Goal: Register for event/course

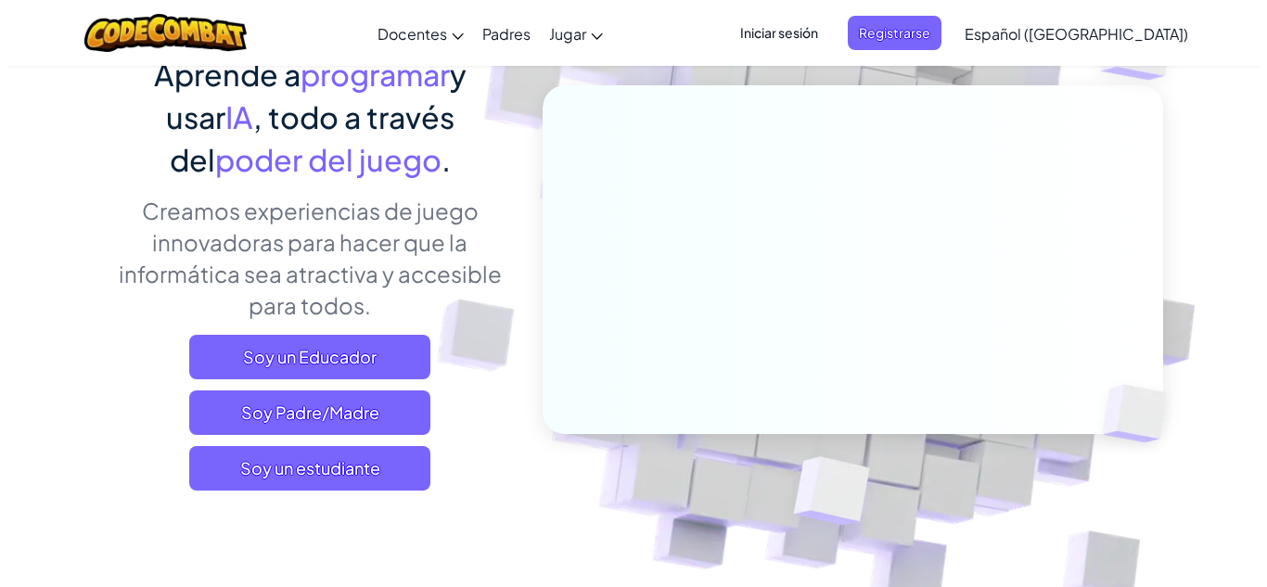
scroll to position [177, 0]
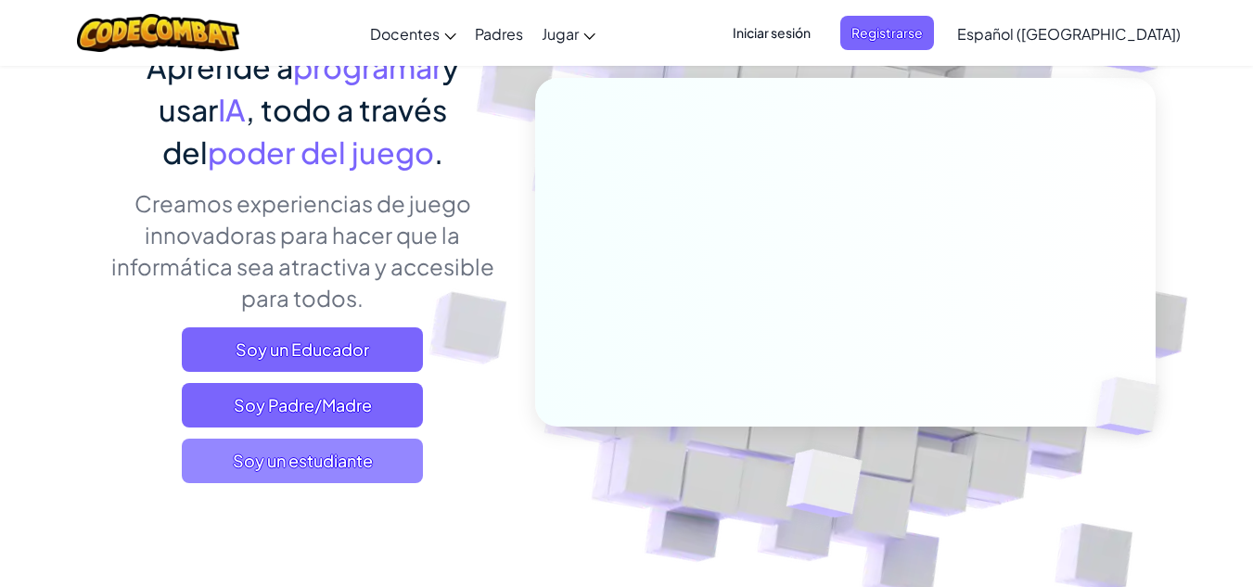
click at [363, 454] on font "Soy un estudiante" at bounding box center [303, 460] width 140 height 21
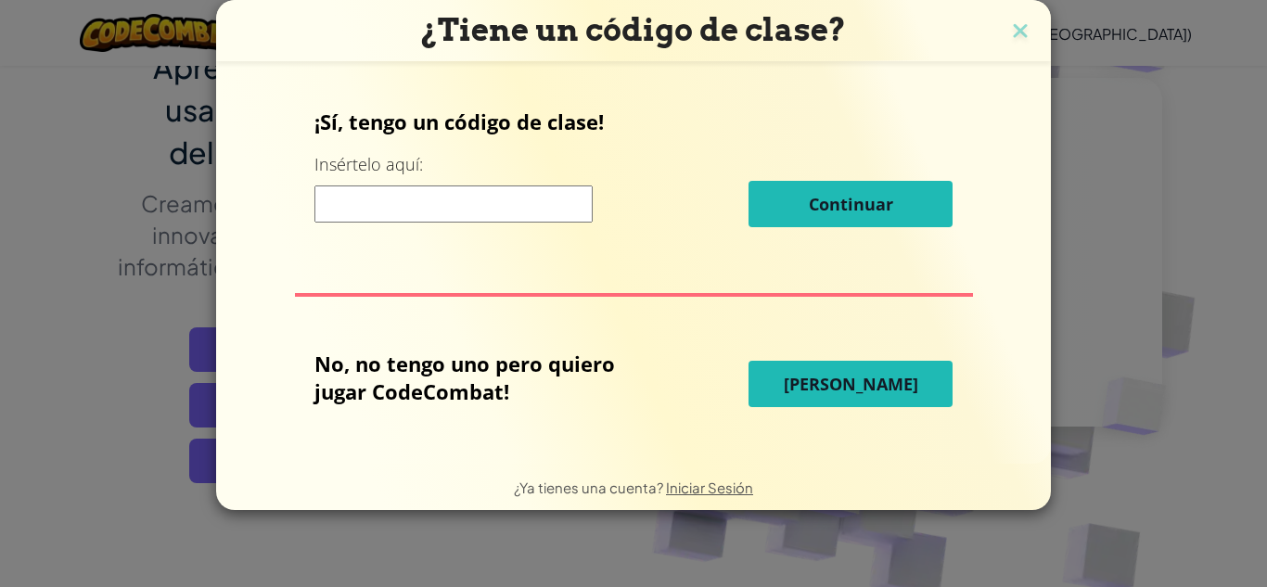
click at [516, 214] on input at bounding box center [453, 203] width 278 height 37
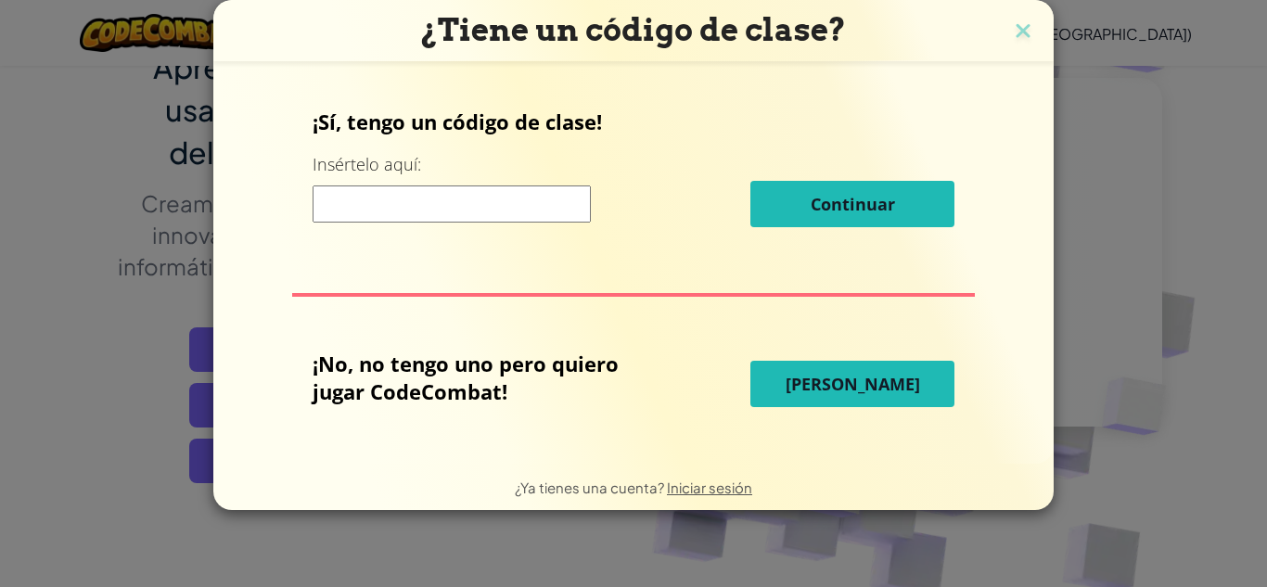
click at [516, 214] on input at bounding box center [451, 203] width 278 height 37
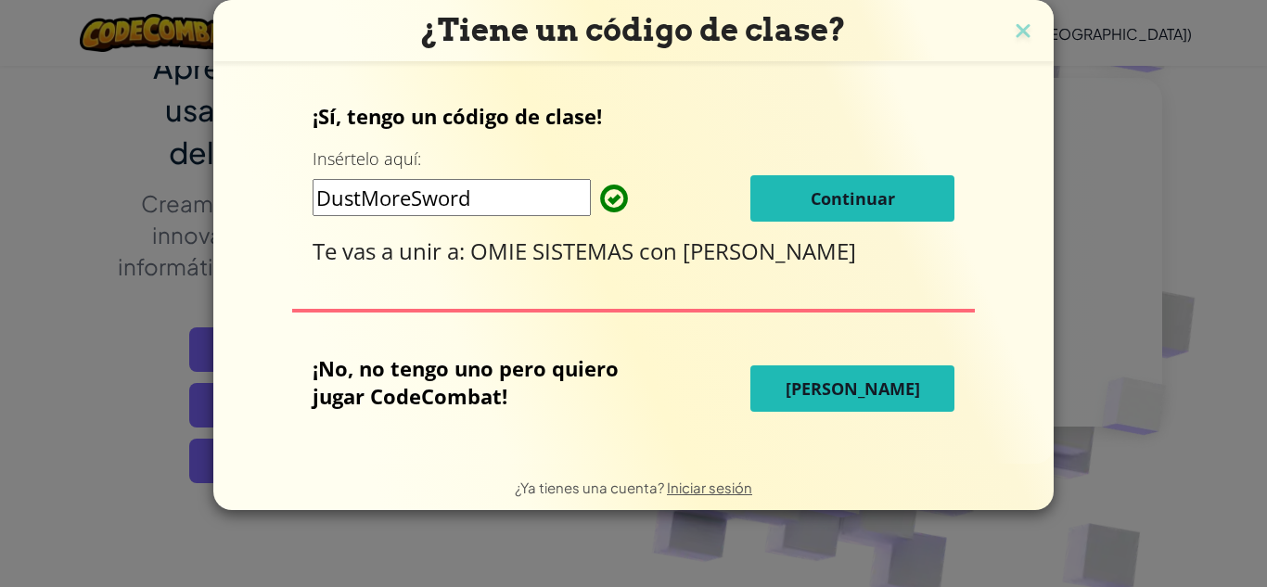
type input "DustMoreSword"
click at [855, 194] on font "Continuar" at bounding box center [852, 198] width 84 height 22
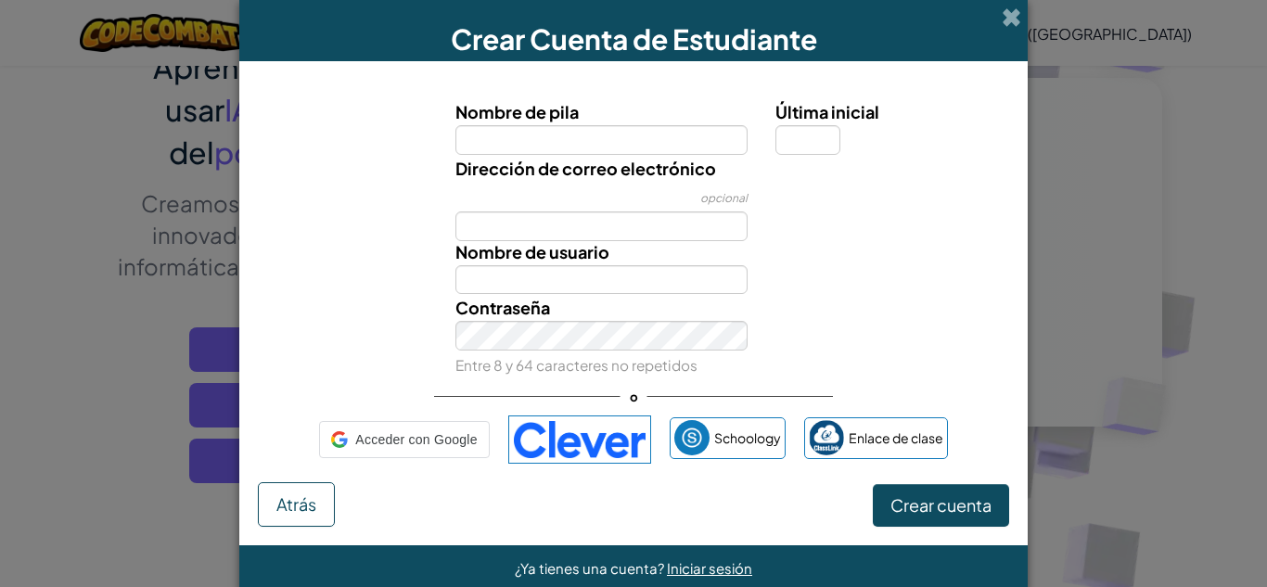
click at [588, 139] on input "Nombre de pila" at bounding box center [601, 140] width 293 height 30
type input "cristhian"
type input "Cristhian"
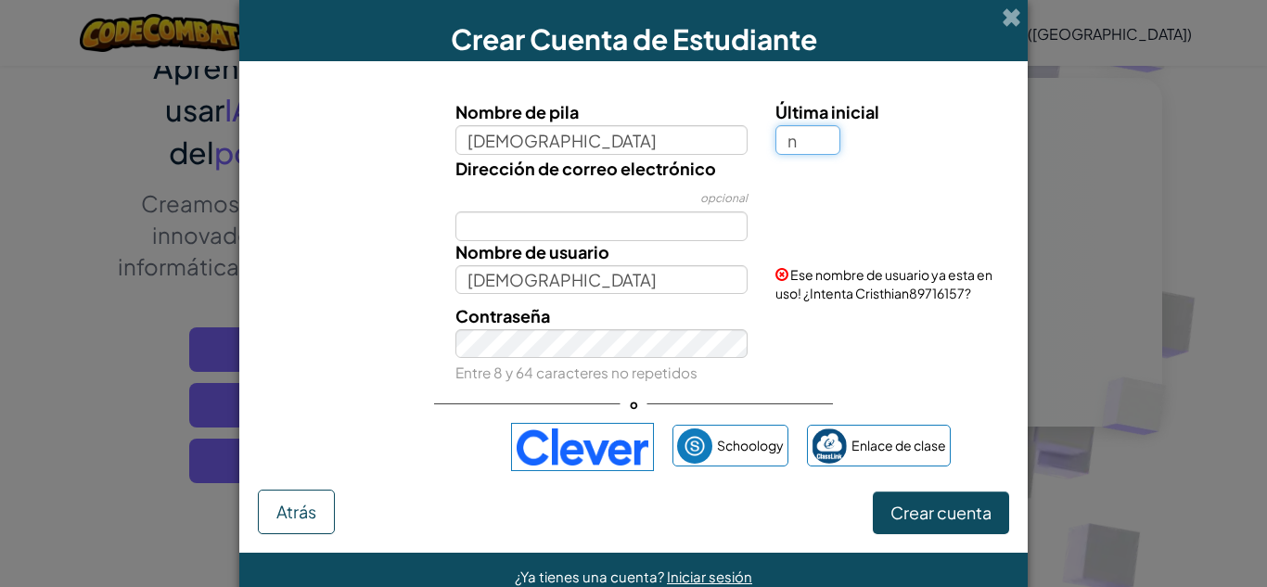
type input "n"
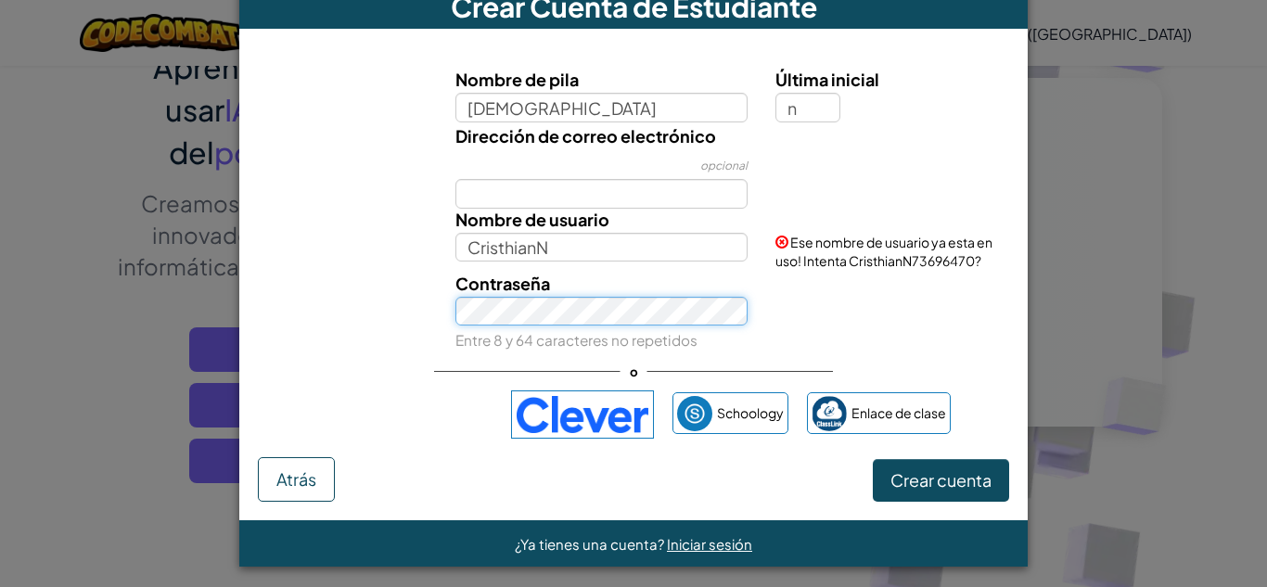
scroll to position [35, 0]
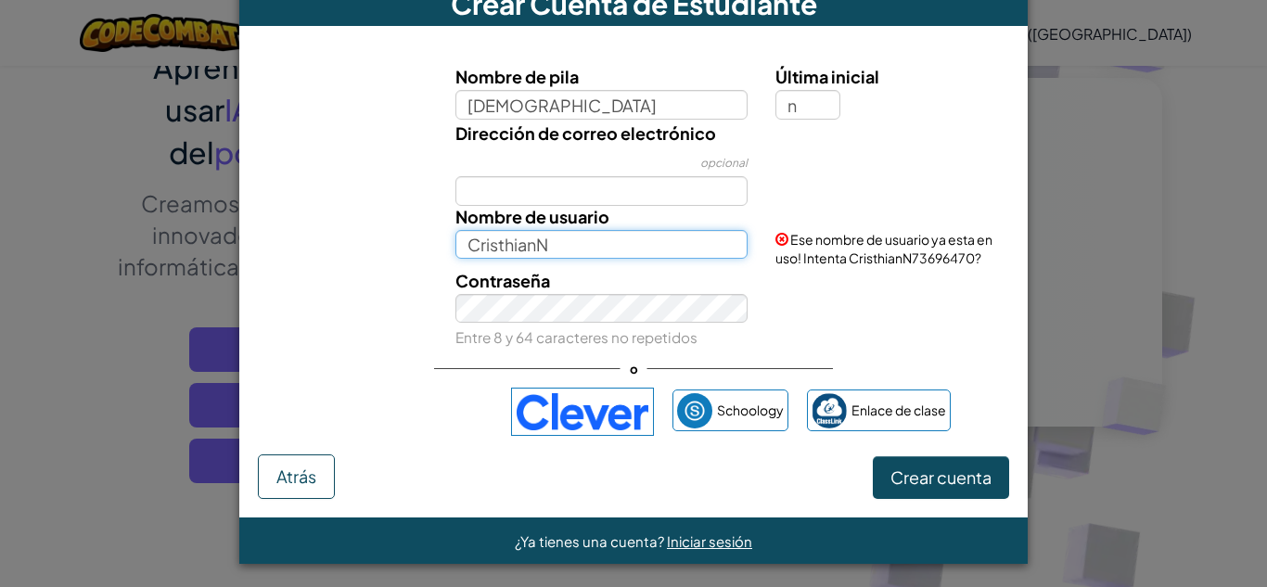
click at [611, 248] on input "CristhianN" at bounding box center [601, 245] width 293 height 30
click at [911, 256] on font "Ese nombre de usuario ya esta en uso! Intenta CristhianN73696470?" at bounding box center [883, 248] width 217 height 35
drag, startPoint x: 969, startPoint y: 253, endPoint x: 910, endPoint y: 263, distance: 60.2
click at [910, 263] on font "Ese nombre de usuario ya esta en uso! Intenta CristhianN73696470?" at bounding box center [883, 248] width 217 height 35
click at [917, 261] on font "Ese nombre de usuario ya esta en uso! Intenta CristhianN73696470?" at bounding box center [883, 248] width 217 height 35
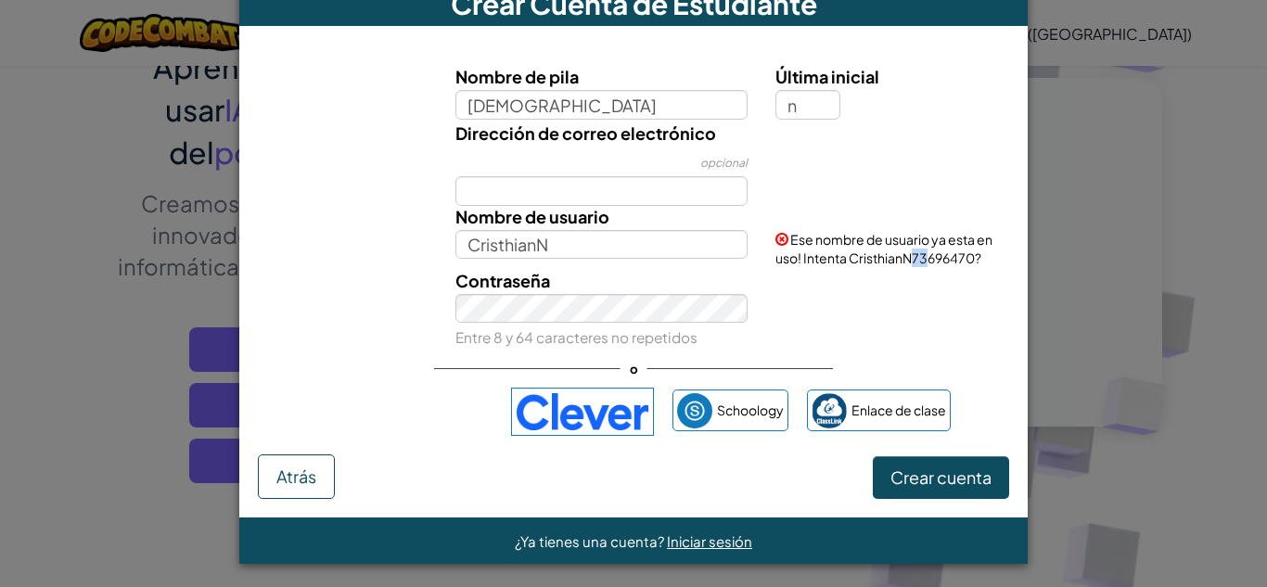
drag, startPoint x: 922, startPoint y: 259, endPoint x: 910, endPoint y: 260, distance: 12.1
click at [910, 260] on font "Ese nombre de usuario ya esta en uso! Intenta CristhianN73696470?" at bounding box center [883, 248] width 217 height 35
click at [603, 241] on input "CristhianN" at bounding box center [601, 245] width 293 height 30
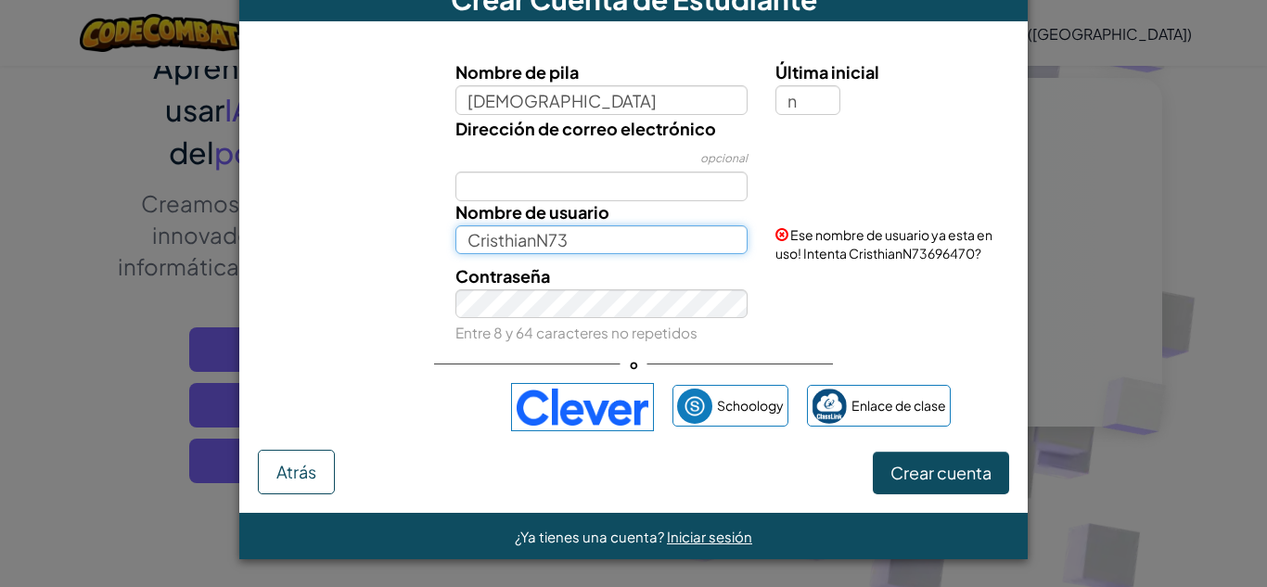
scroll to position [40, 0]
type input "CristhianN73"
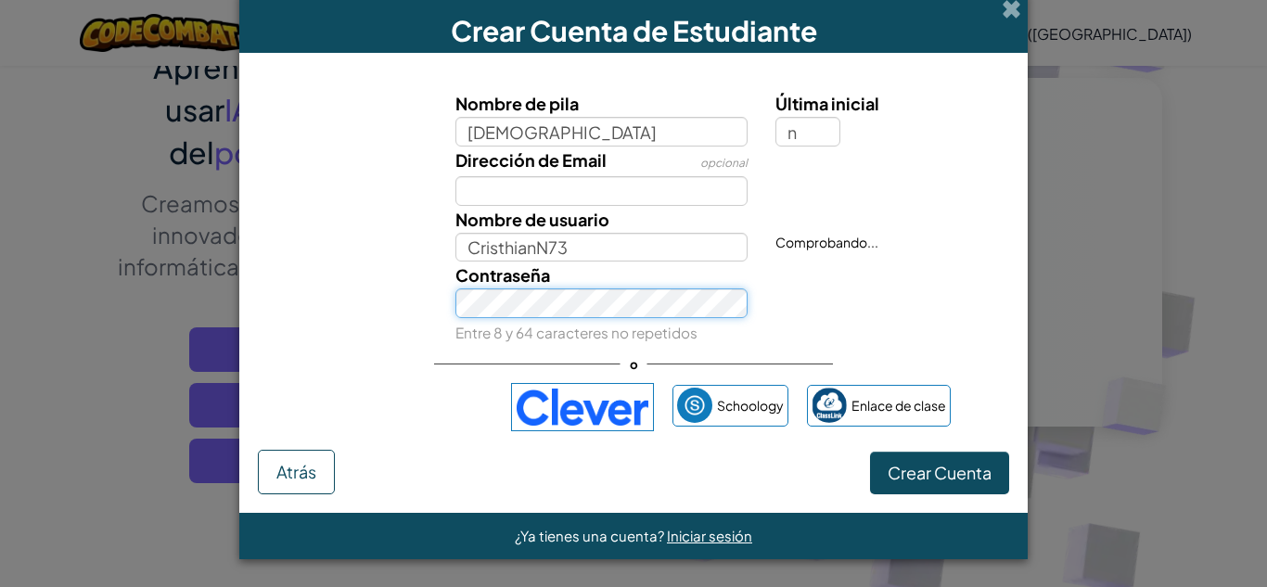
scroll to position [8, 0]
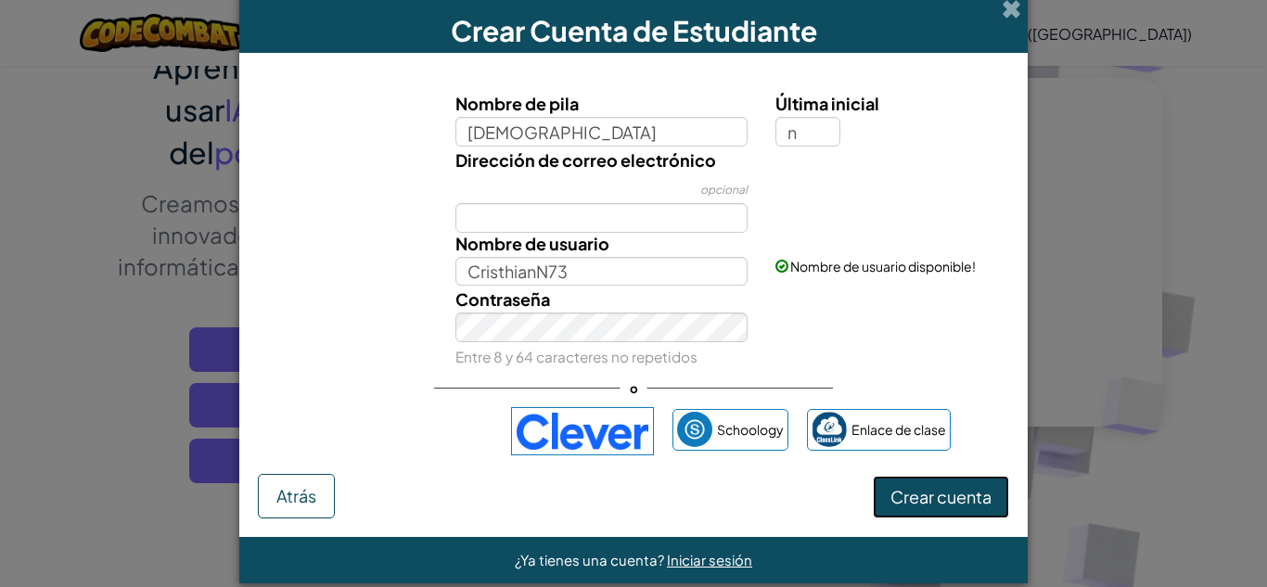
click at [947, 499] on font "Crear cuenta" at bounding box center [940, 496] width 101 height 21
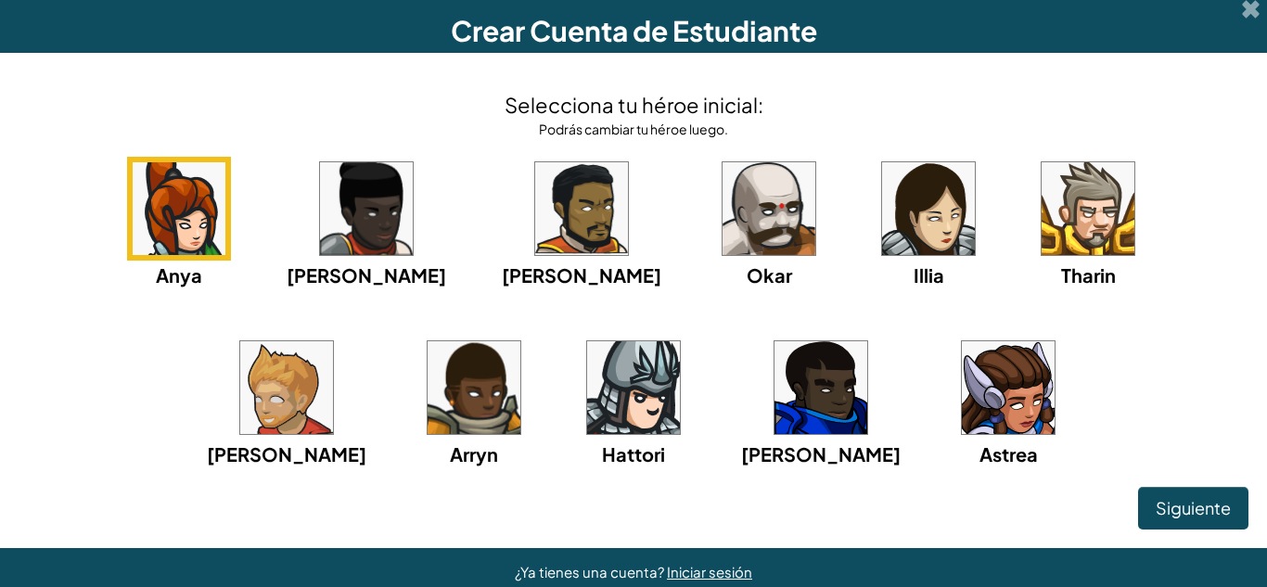
click at [1041, 218] on img at bounding box center [1087, 208] width 93 height 93
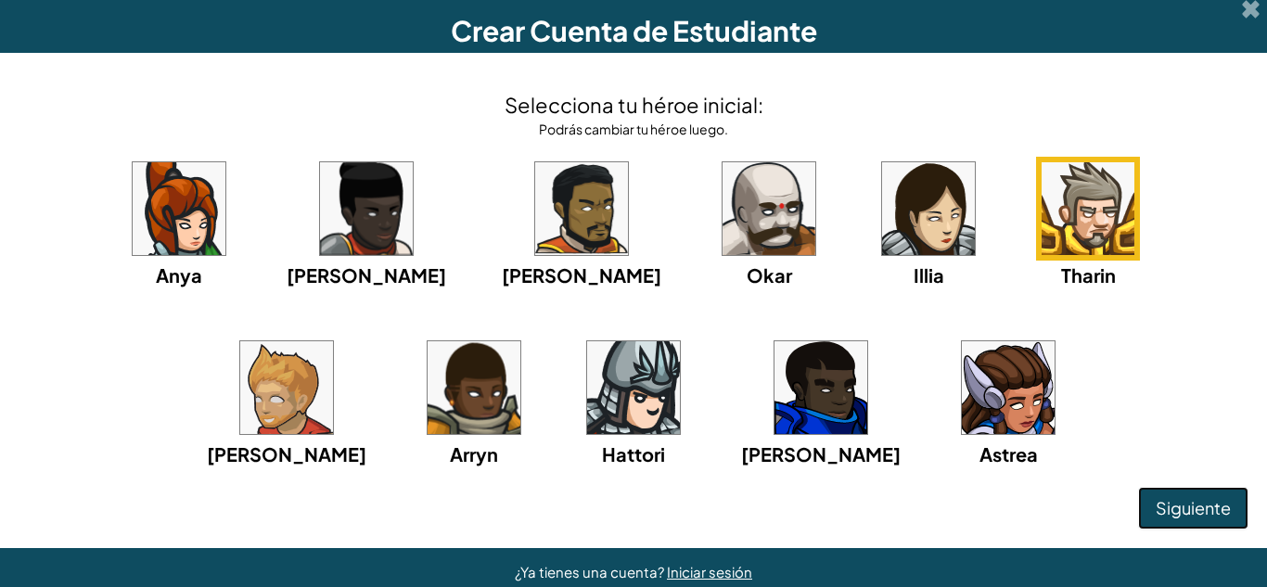
click at [1187, 504] on font "Siguiente" at bounding box center [1192, 507] width 75 height 21
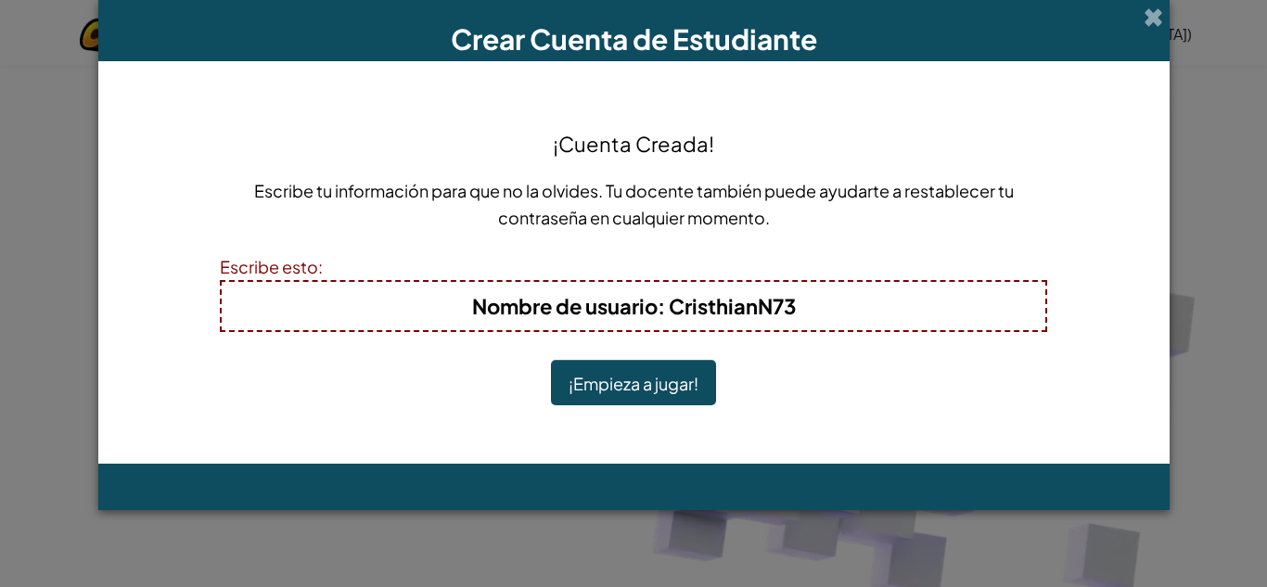
drag, startPoint x: 637, startPoint y: 395, endPoint x: 847, endPoint y: 412, distance: 211.1
click at [847, 412] on div "¡Cuenta Creada! Escribe tu información para que no la olvides. Tu docente tambi…" at bounding box center [633, 262] width 827 height 365
click at [826, 313] on h4 "Nombre de usuario : CristhianN73" at bounding box center [633, 306] width 786 height 30
drag, startPoint x: 687, startPoint y: 265, endPoint x: 682, endPoint y: 274, distance: 10.0
click at [684, 269] on div "Escribe esto:" at bounding box center [633, 266] width 827 height 27
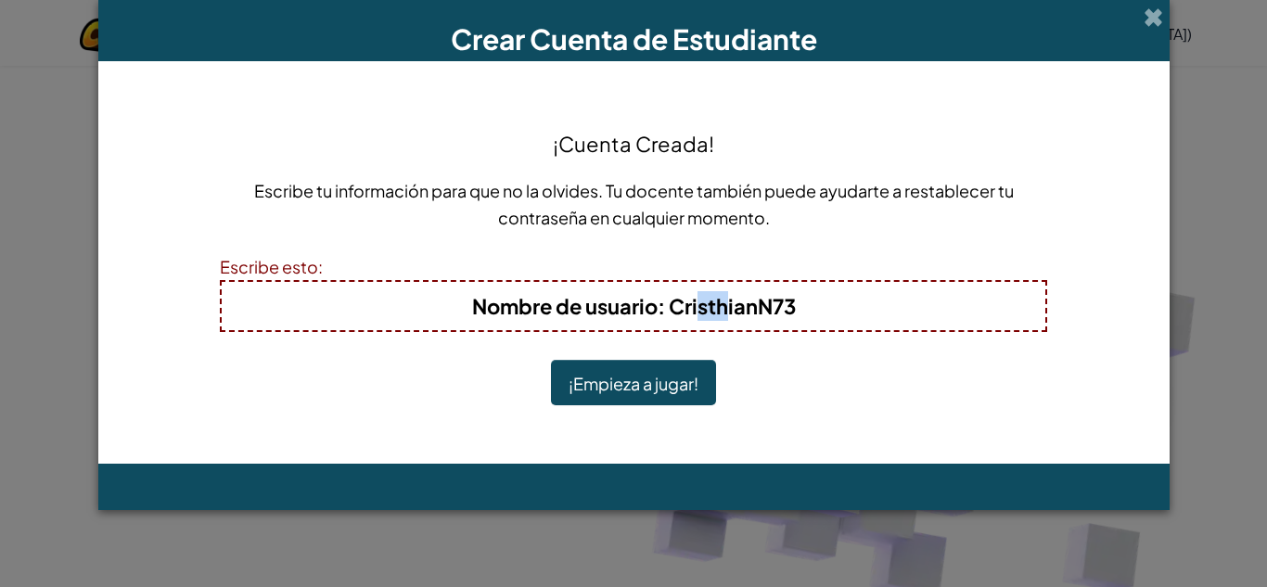
drag, startPoint x: 694, startPoint y: 291, endPoint x: 726, endPoint y: 305, distance: 34.5
click at [724, 303] on h4 "Nombre de usuario : CristhianN73" at bounding box center [633, 306] width 786 height 30
click at [682, 308] on font ": CristhianN73" at bounding box center [726, 306] width 138 height 26
click at [380, 284] on div "Nombre de usuario : CristhianN73" at bounding box center [633, 306] width 827 height 52
click at [629, 388] on font "¡Empieza a jugar!" at bounding box center [633, 383] width 130 height 21
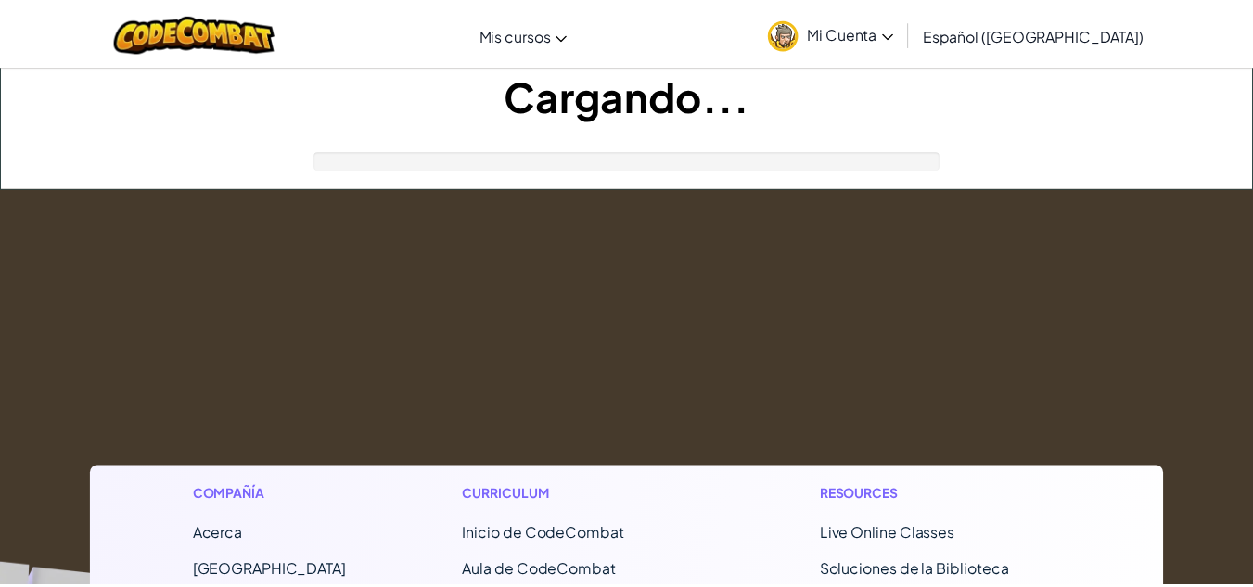
scroll to position [177, 0]
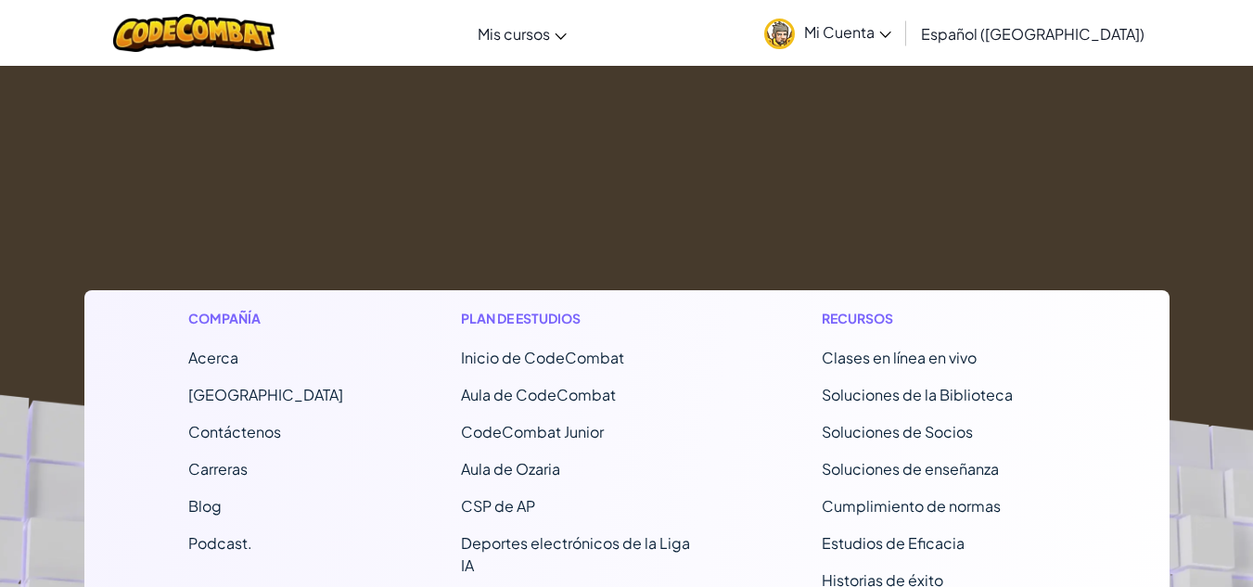
click at [1104, 180] on footer "Compañía Acerca Centro de Ayuda Contáctenos Carreras Blog Podcast. Plan de estu…" at bounding box center [626, 525] width 1253 height 1026
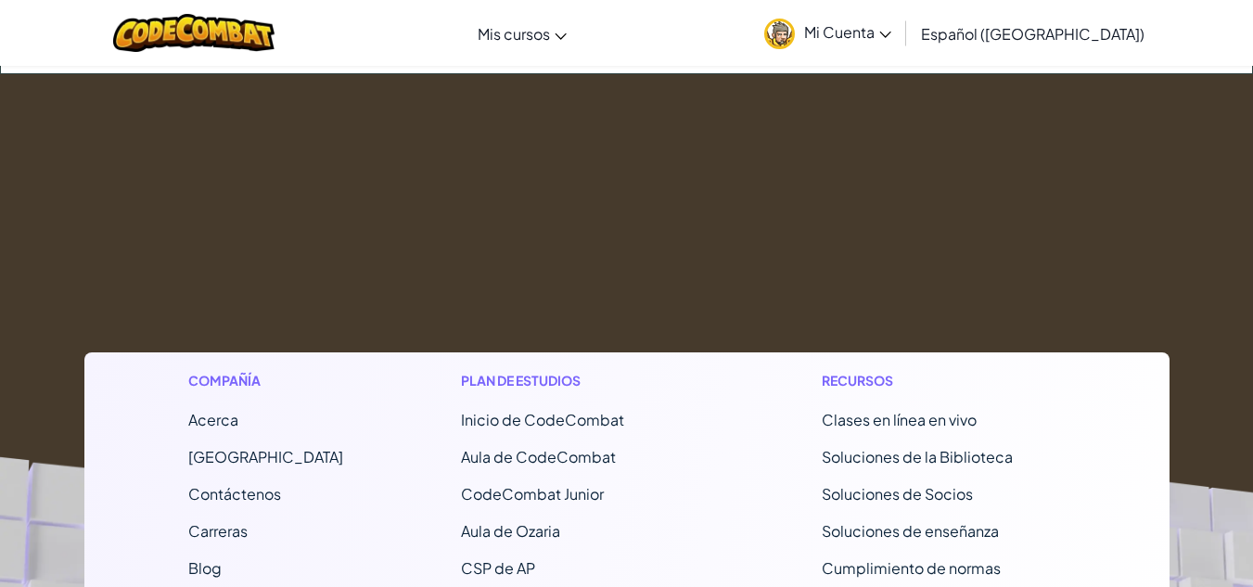
scroll to position [0, 0]
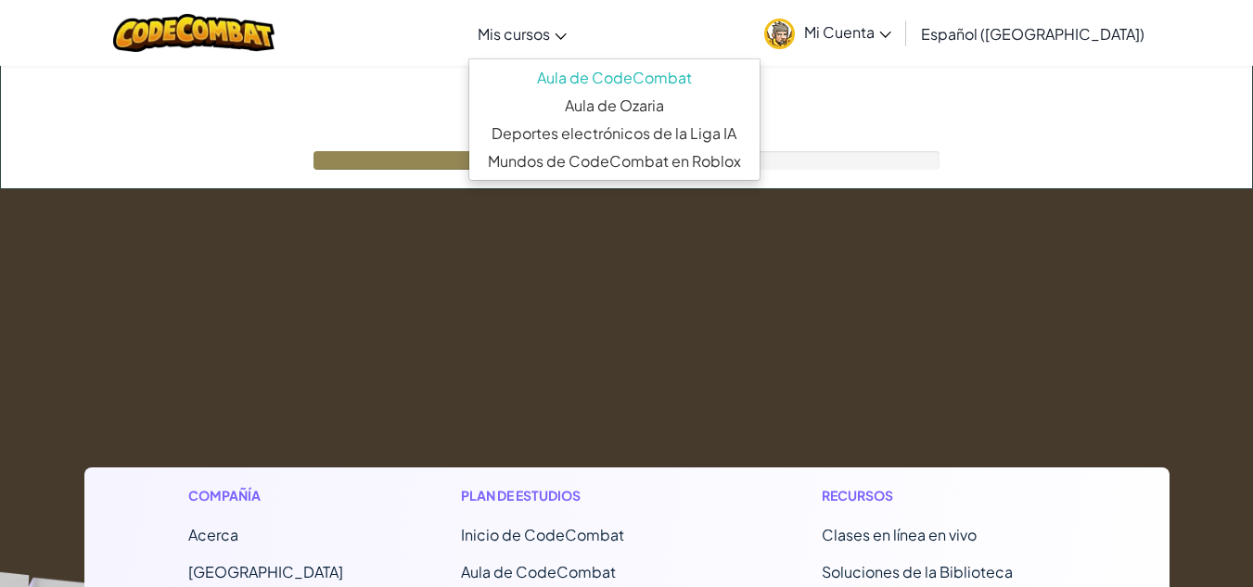
click at [576, 31] on link "Mis cursos" at bounding box center [522, 33] width 108 height 50
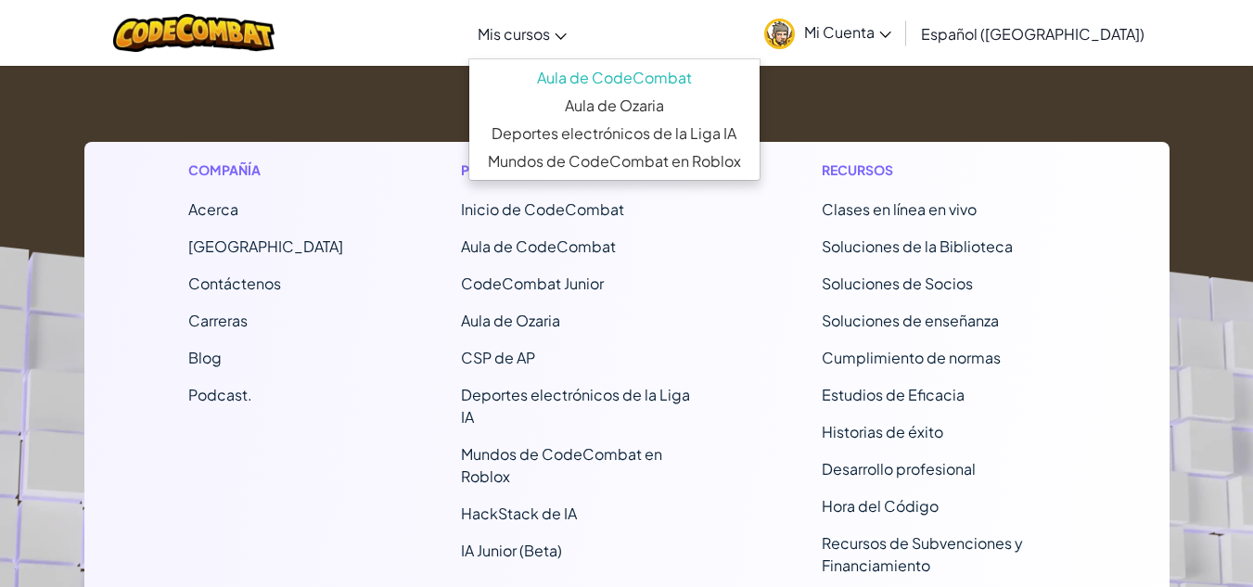
scroll to position [326, 0]
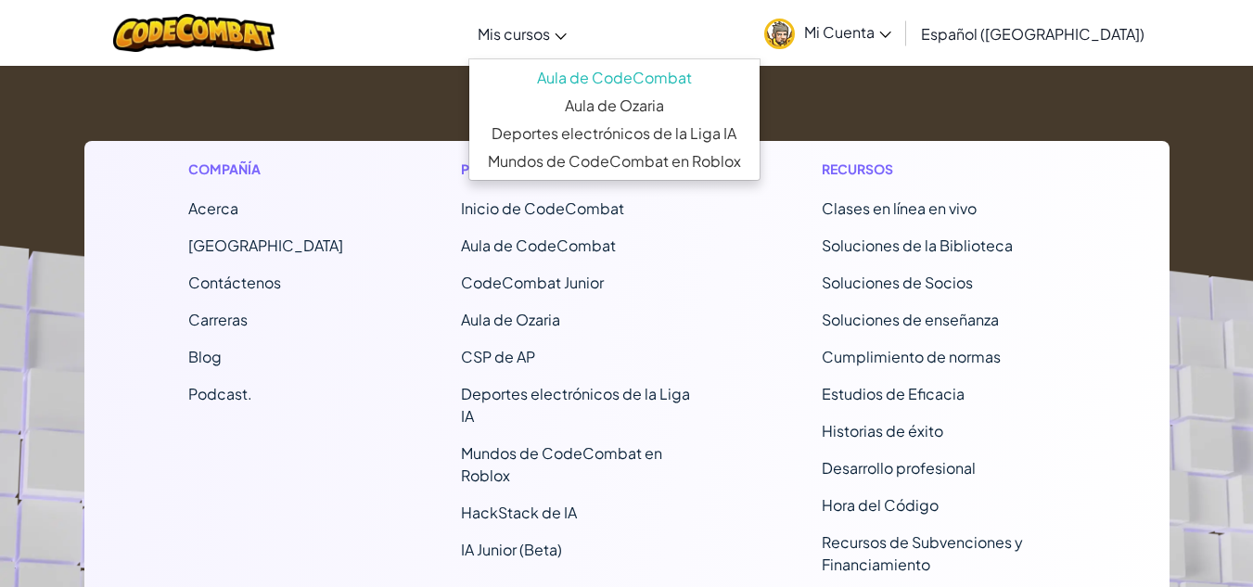
click at [754, 431] on div "Compañía Acerca Centro de Ayuda Contáctenos Carreras Blog Podcast. Plan de estu…" at bounding box center [626, 403] width 1085 height 524
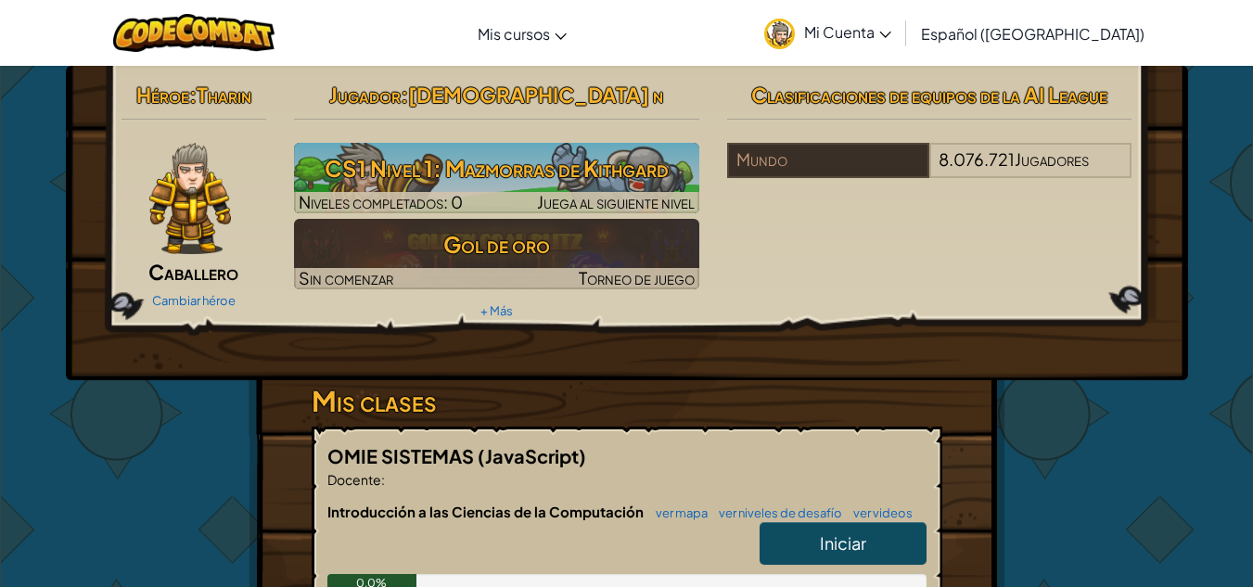
scroll to position [153, 0]
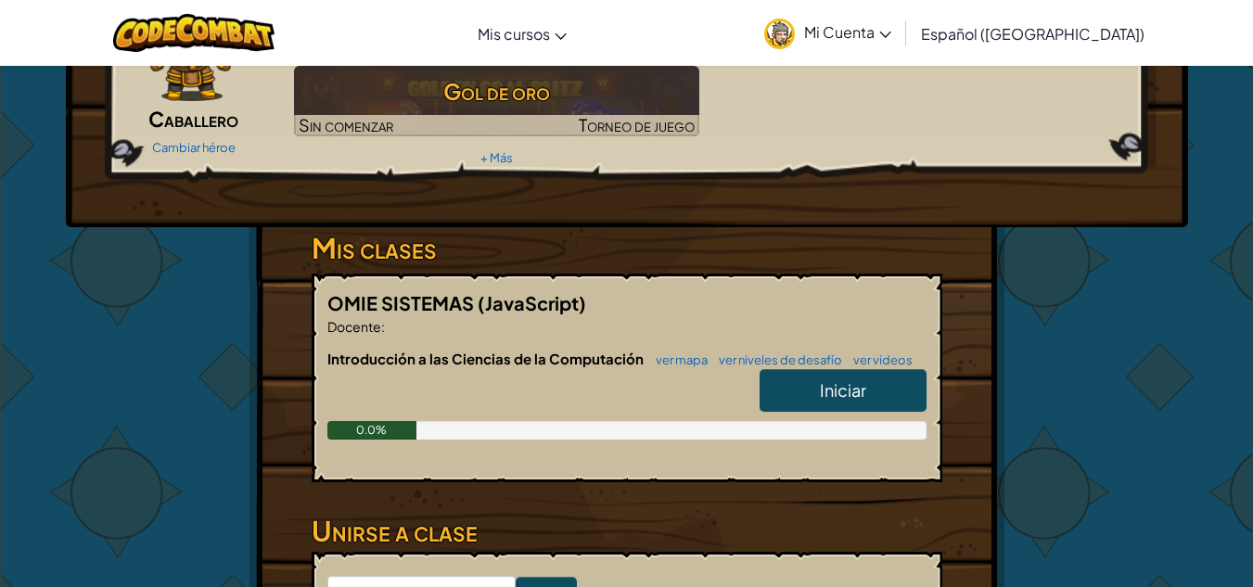
click at [806, 385] on link "Iniciar" at bounding box center [842, 390] width 167 height 43
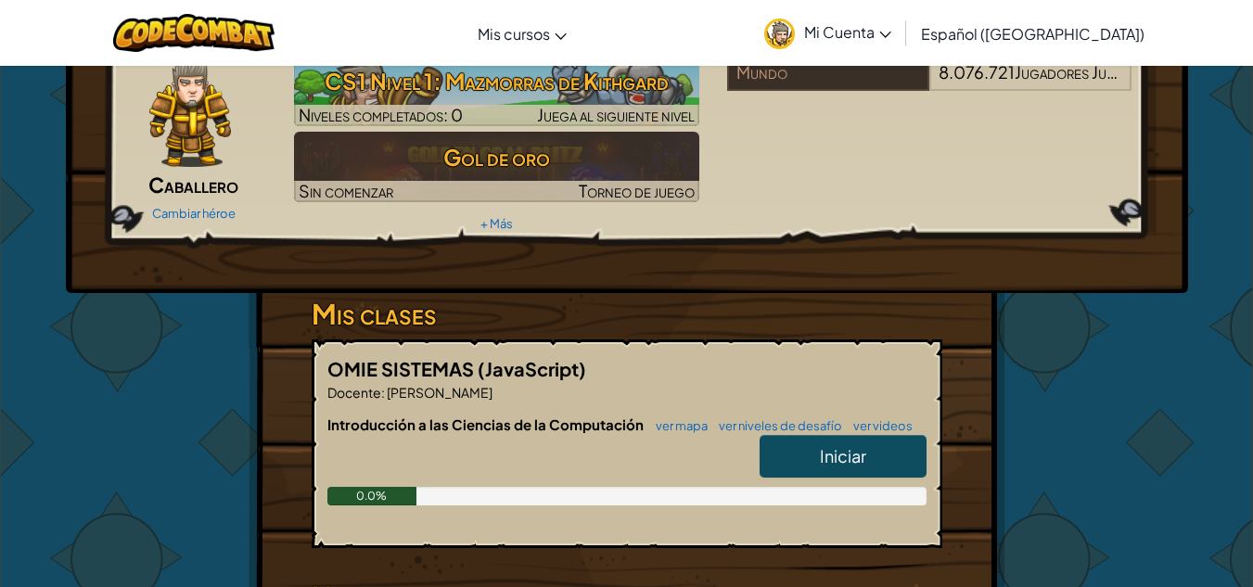
scroll to position [89, 0]
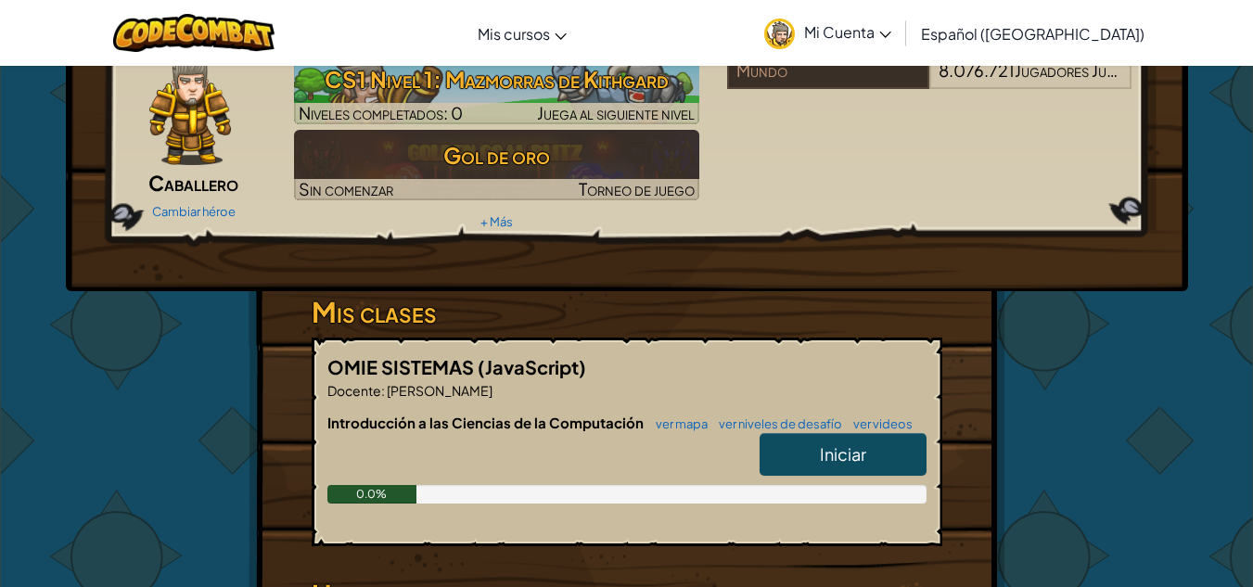
click at [832, 451] on font "Iniciar" at bounding box center [843, 453] width 46 height 21
click at [849, 439] on link "Iniciar" at bounding box center [842, 454] width 167 height 43
click at [879, 451] on link "Iniciar" at bounding box center [842, 454] width 167 height 43
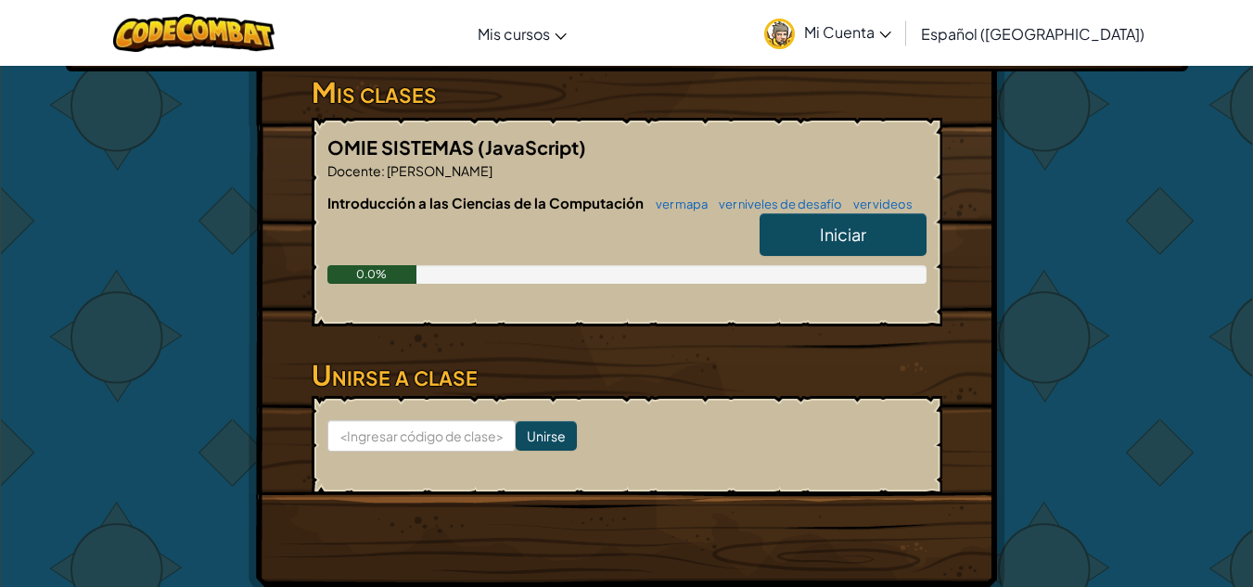
scroll to position [316, 0]
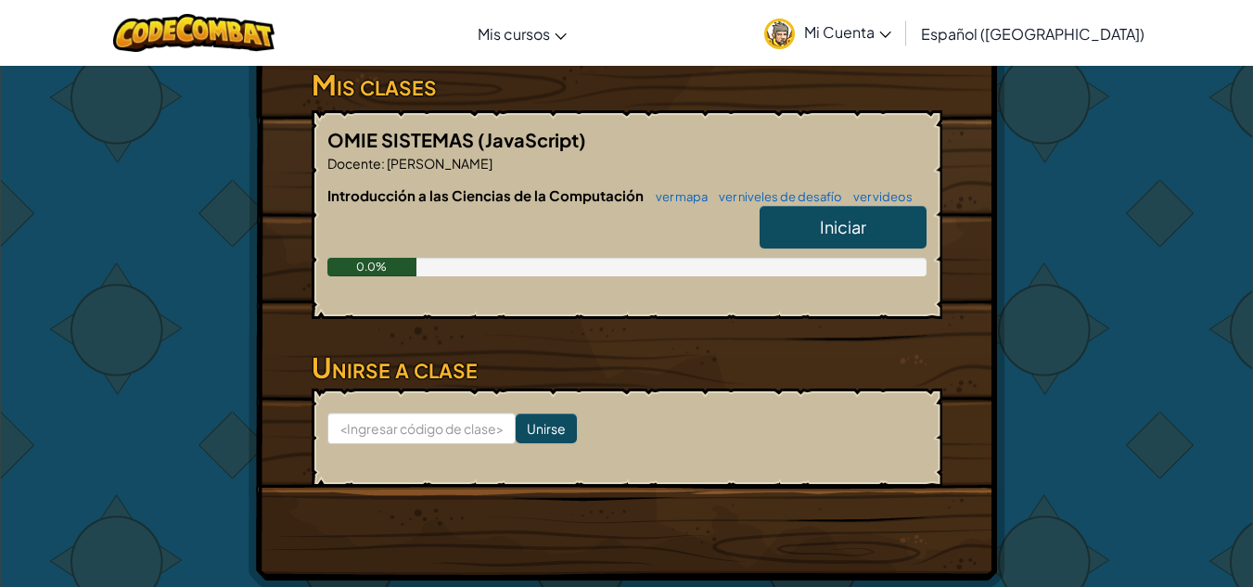
click at [815, 226] on link "Iniciar" at bounding box center [842, 227] width 167 height 43
click at [441, 423] on input at bounding box center [421, 429] width 188 height 32
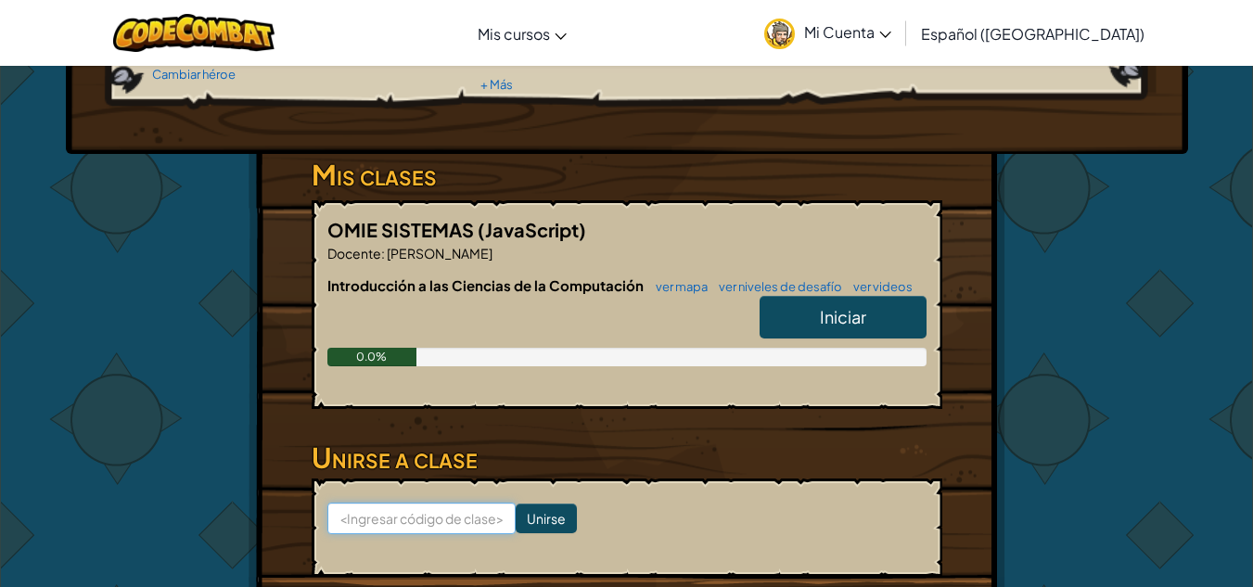
scroll to position [229, 0]
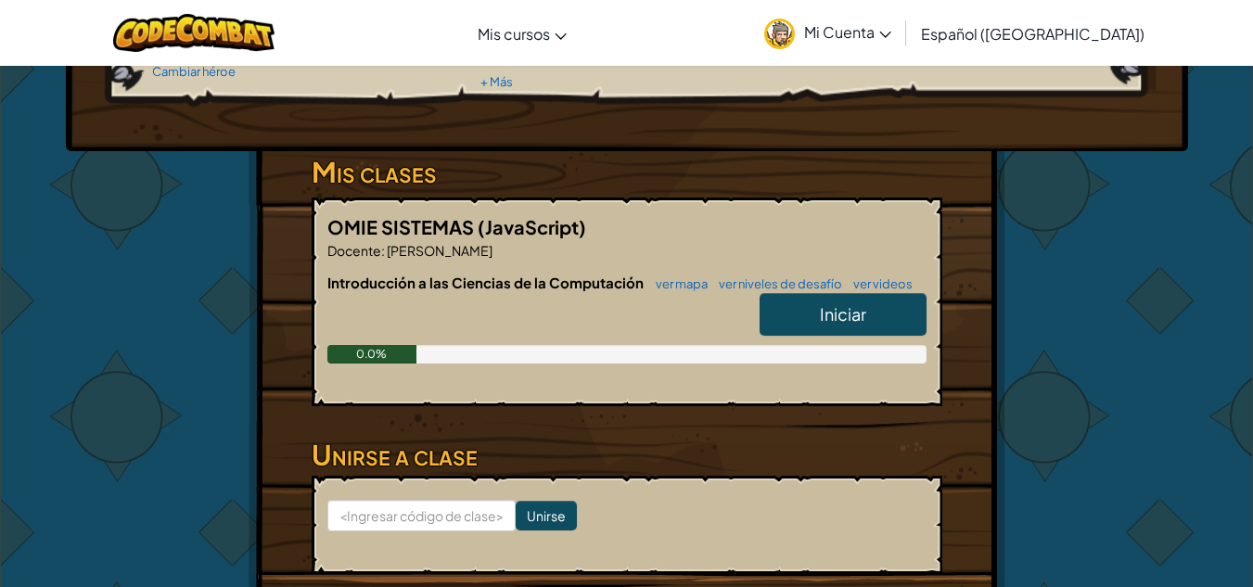
click at [472, 322] on div at bounding box center [626, 319] width 599 height 52
click at [805, 328] on link "Iniciar" at bounding box center [842, 314] width 167 height 43
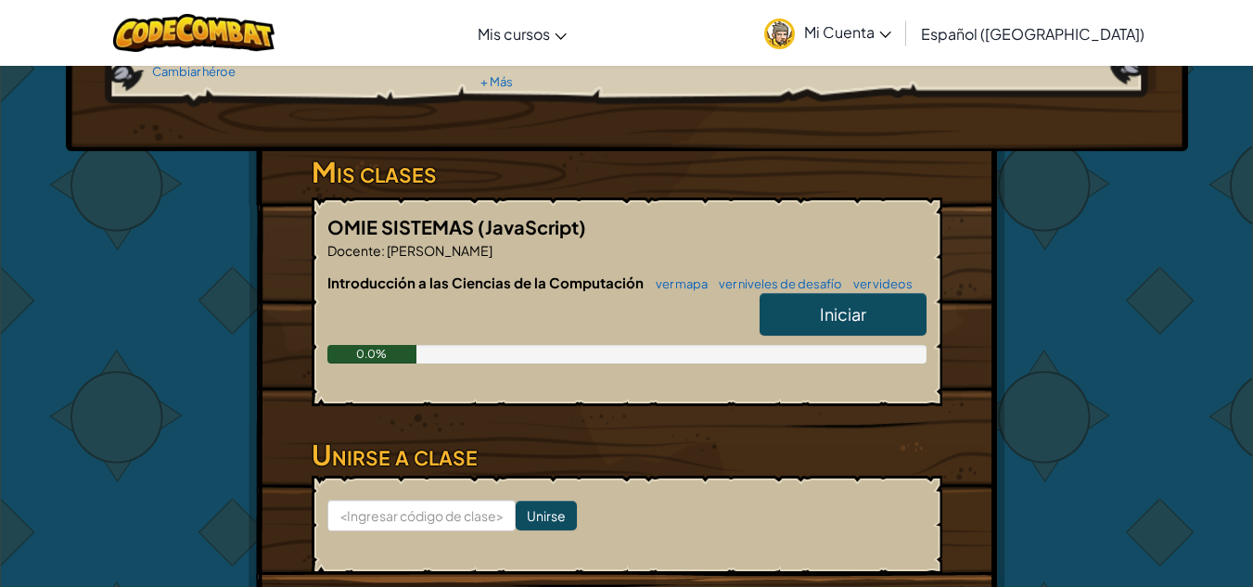
click at [805, 328] on link "Iniciar" at bounding box center [842, 314] width 167 height 43
click at [793, 311] on link "Iniciar" at bounding box center [842, 314] width 167 height 43
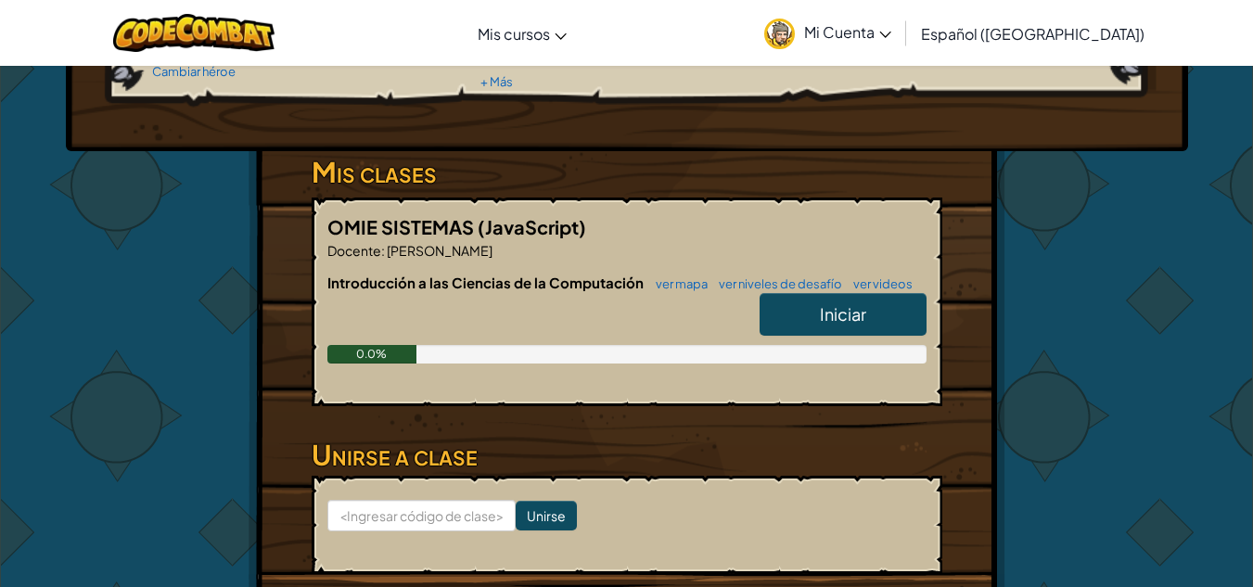
click at [793, 311] on link "Iniciar" at bounding box center [842, 314] width 167 height 43
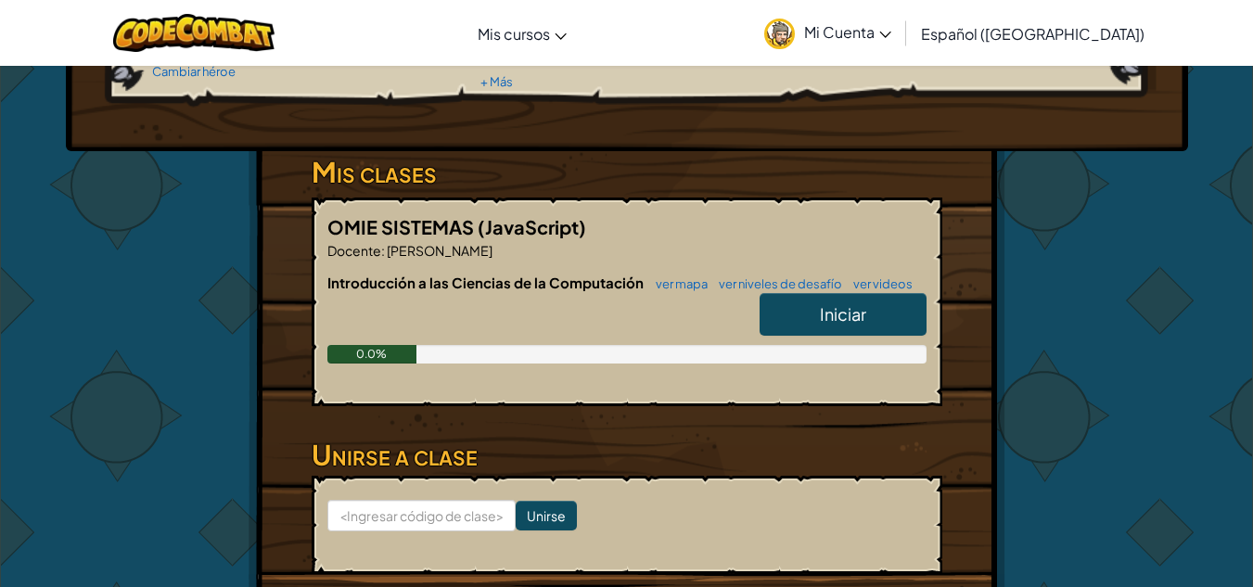
click at [793, 311] on link "Iniciar" at bounding box center [842, 314] width 167 height 43
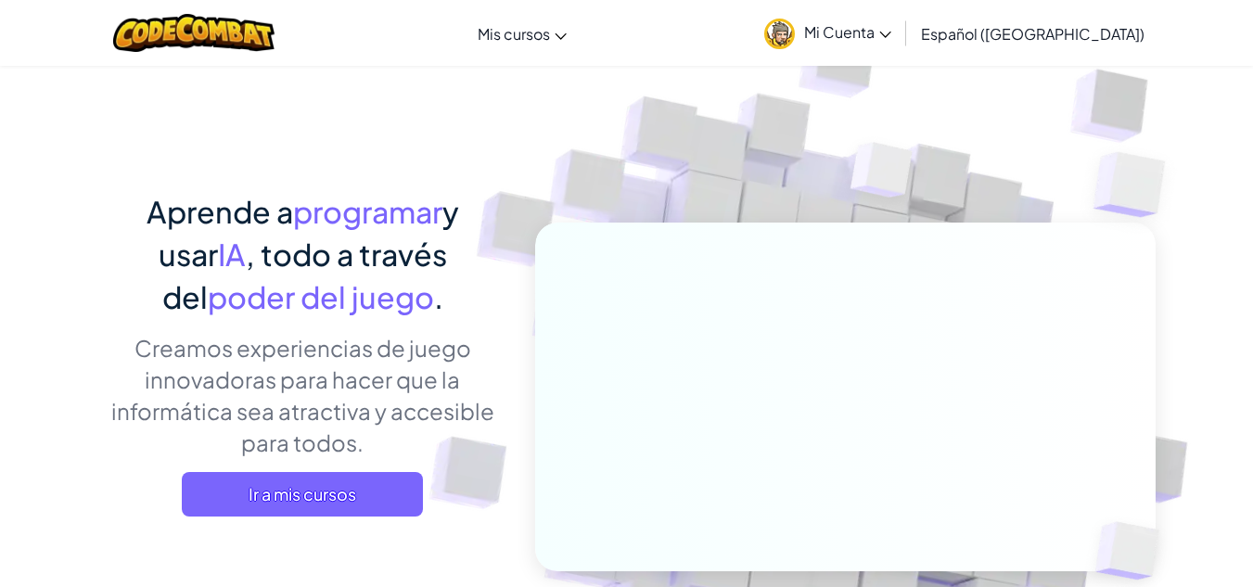
scroll to position [34, 0]
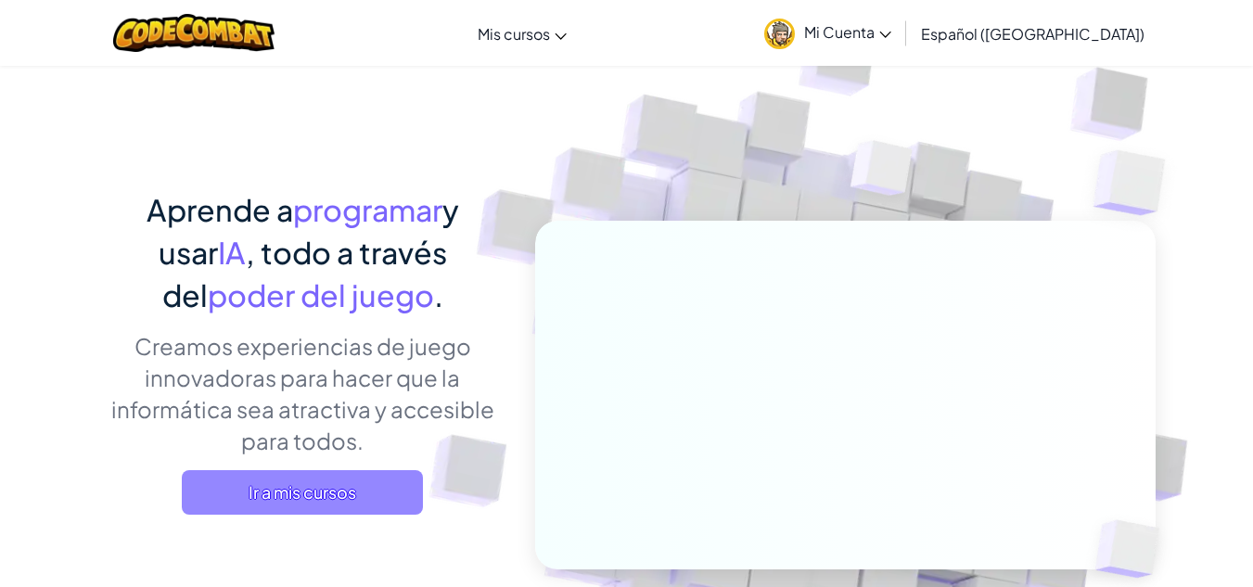
click at [351, 493] on font "Ir a mis cursos" at bounding box center [302, 491] width 108 height 21
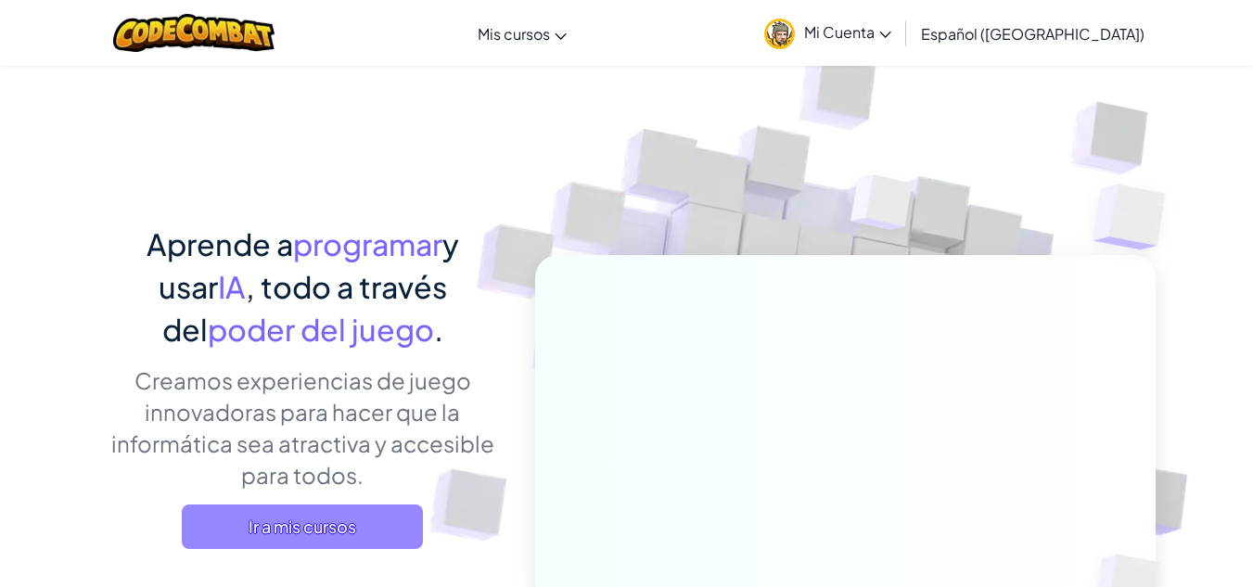
click at [309, 526] on font "Ir a mis cursos" at bounding box center [302, 526] width 108 height 21
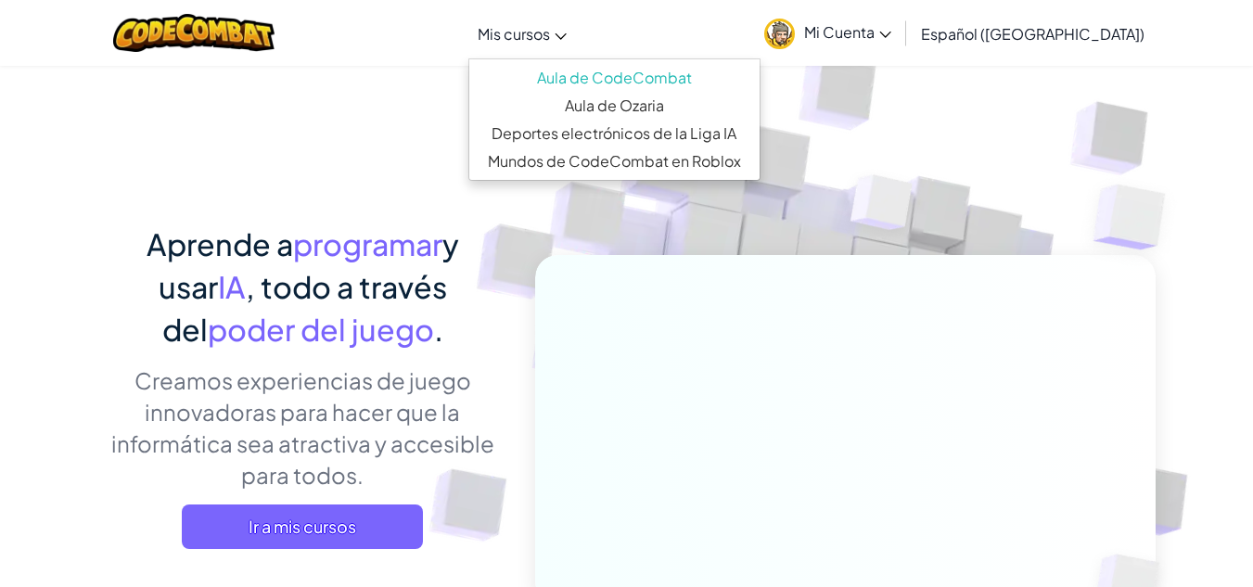
click at [567, 33] on icon at bounding box center [560, 36] width 12 height 6
click at [865, 18] on link "Mi Cuenta" at bounding box center [828, 33] width 146 height 58
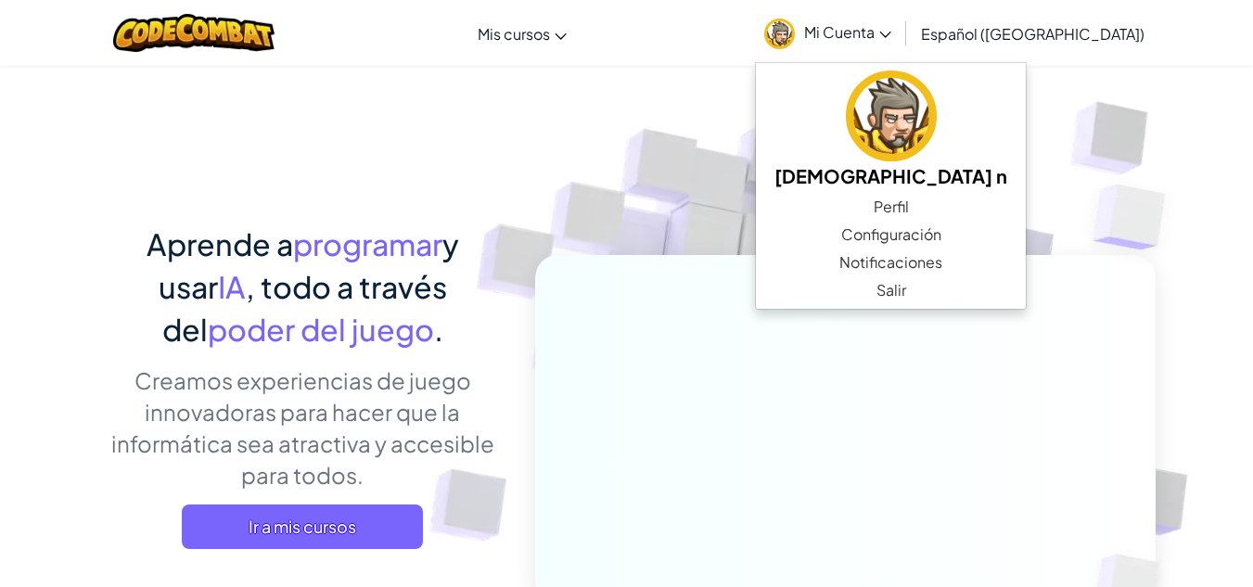
click at [865, 18] on link "Mi Cuenta" at bounding box center [828, 33] width 146 height 58
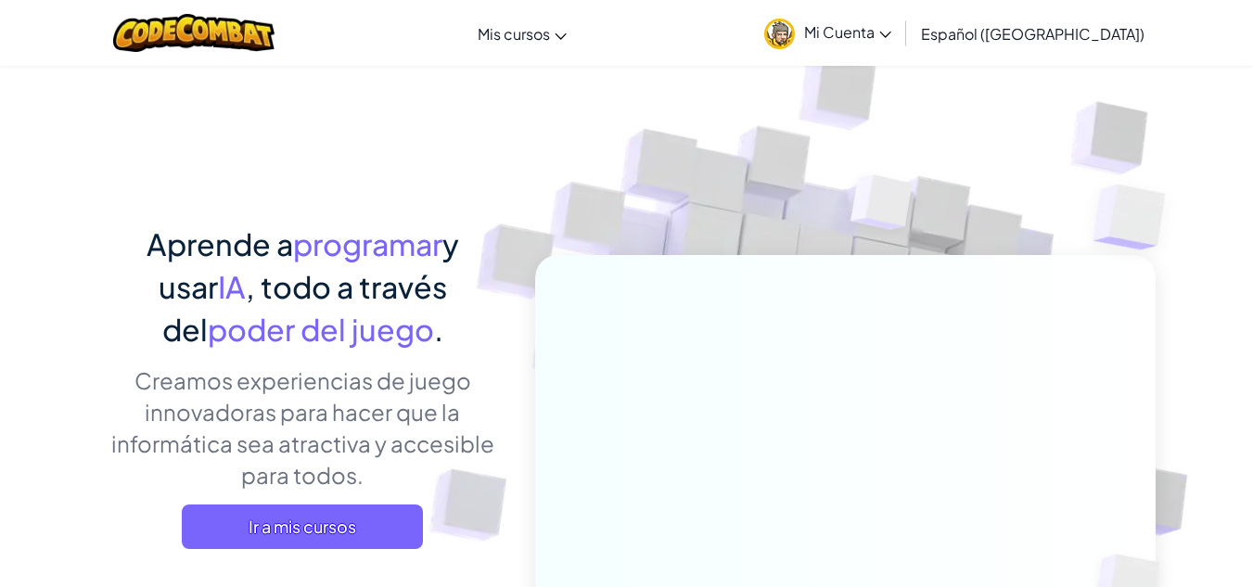
click at [867, 23] on font "Mi Cuenta" at bounding box center [839, 31] width 70 height 19
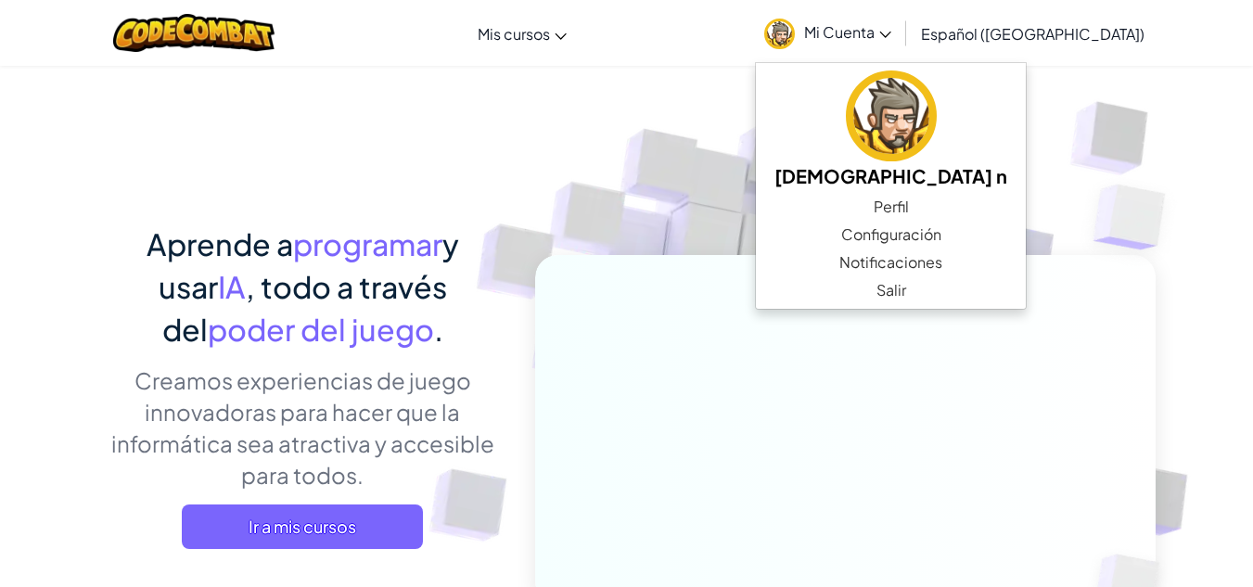
click at [867, 23] on font "Mi Cuenta" at bounding box center [839, 31] width 70 height 19
